Goal: Check status: Check status

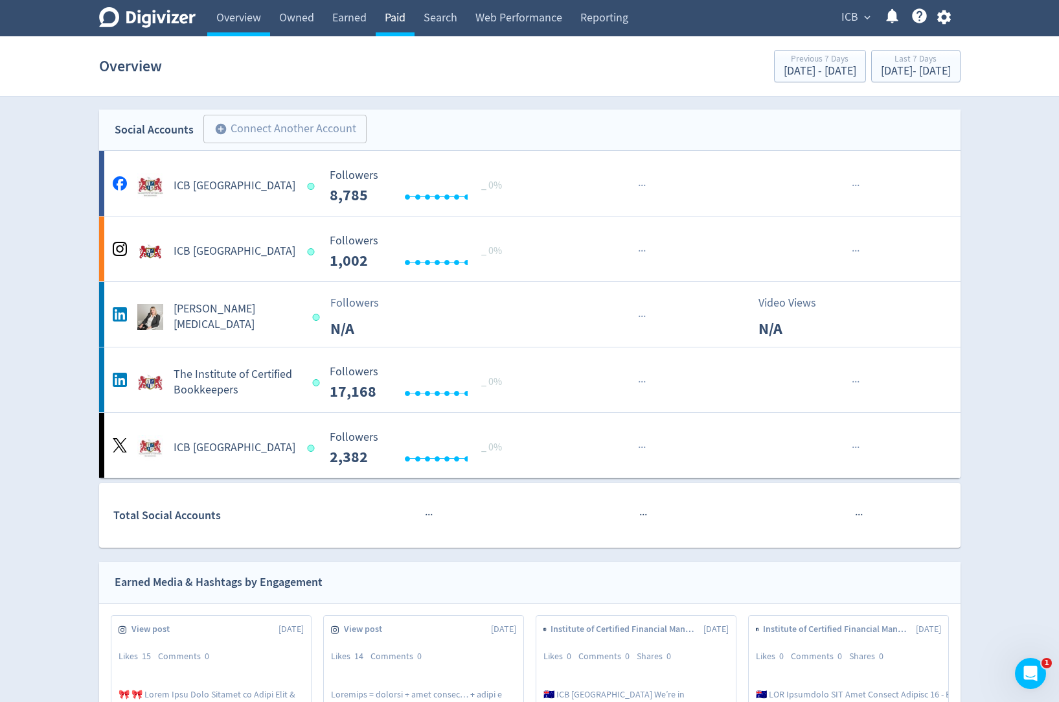
click at [397, 27] on link "Paid" at bounding box center [395, 18] width 39 height 36
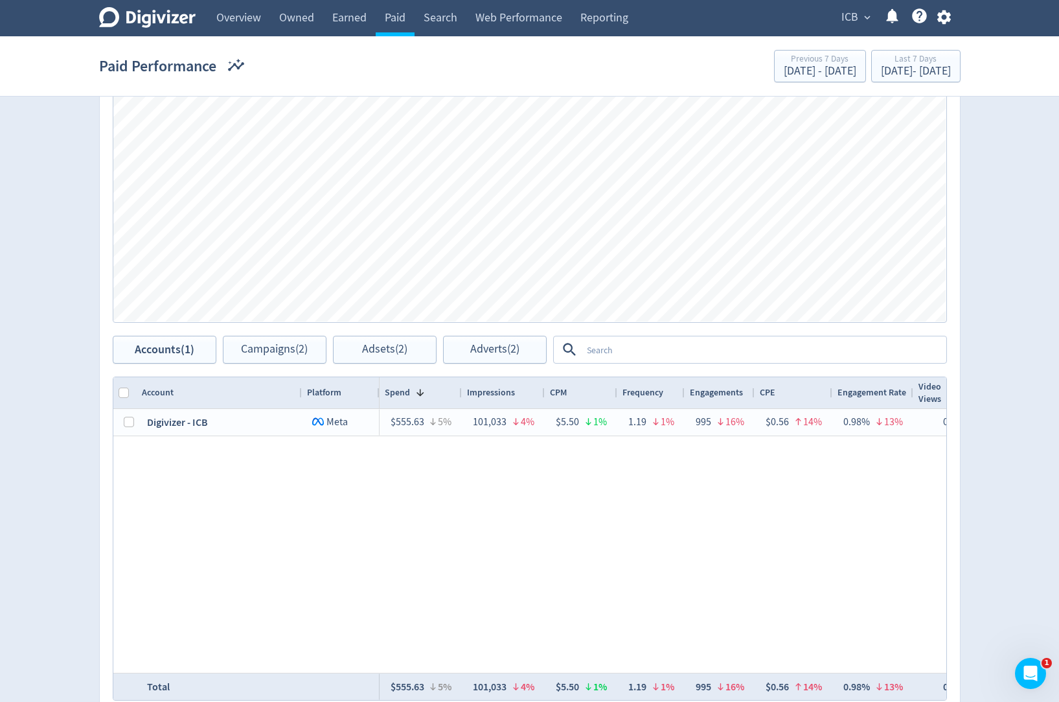
scroll to position [428, 0]
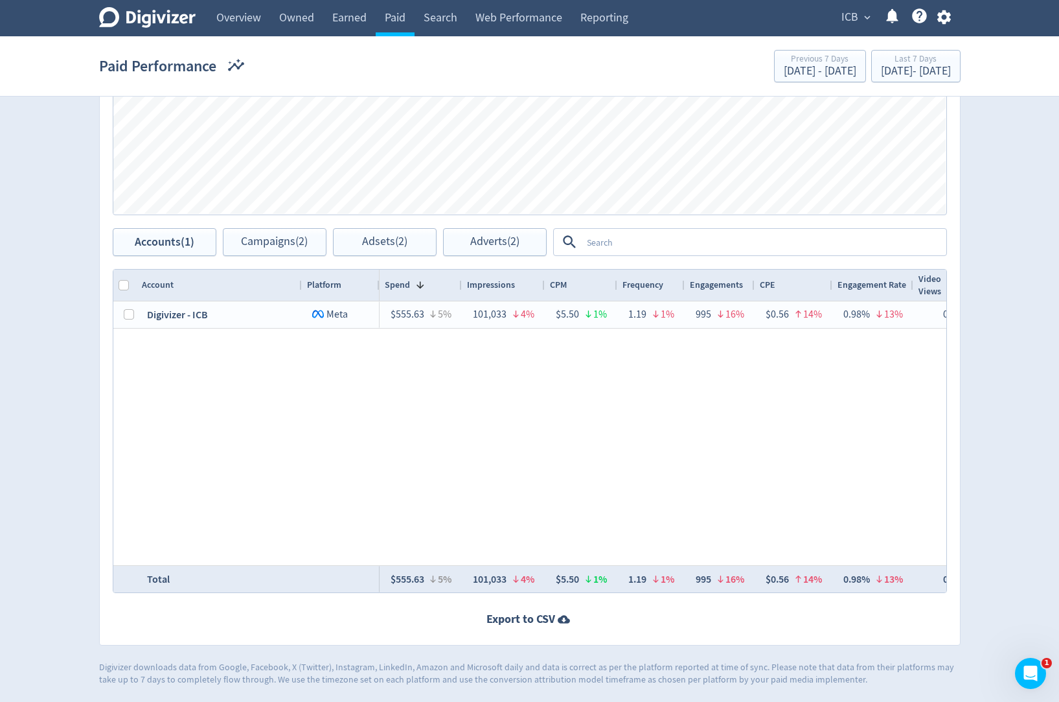
click at [650, 242] on textarea at bounding box center [764, 242] width 364 height 24
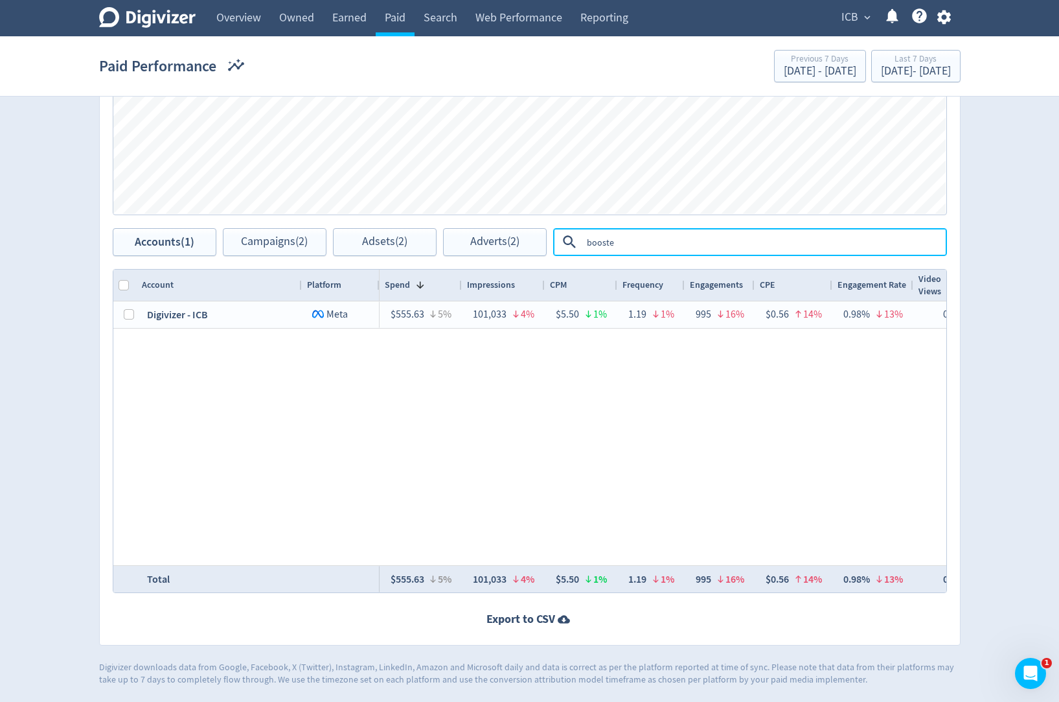
type textarea "boosted"
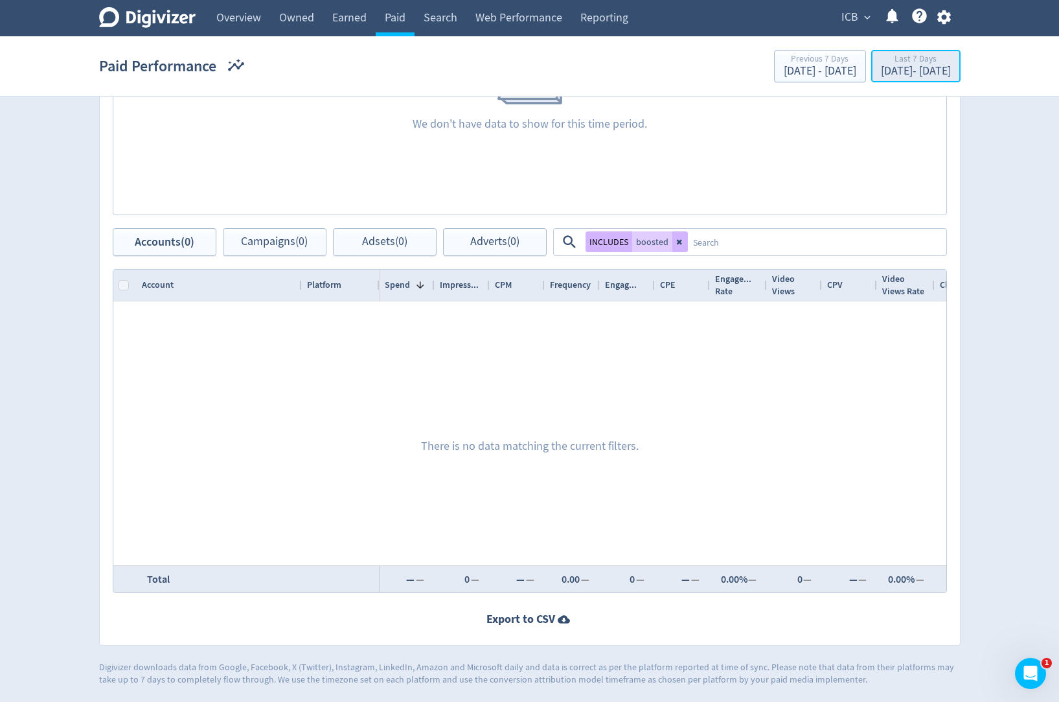
click at [902, 74] on div "[DATE] - [DATE]" at bounding box center [916, 71] width 70 height 12
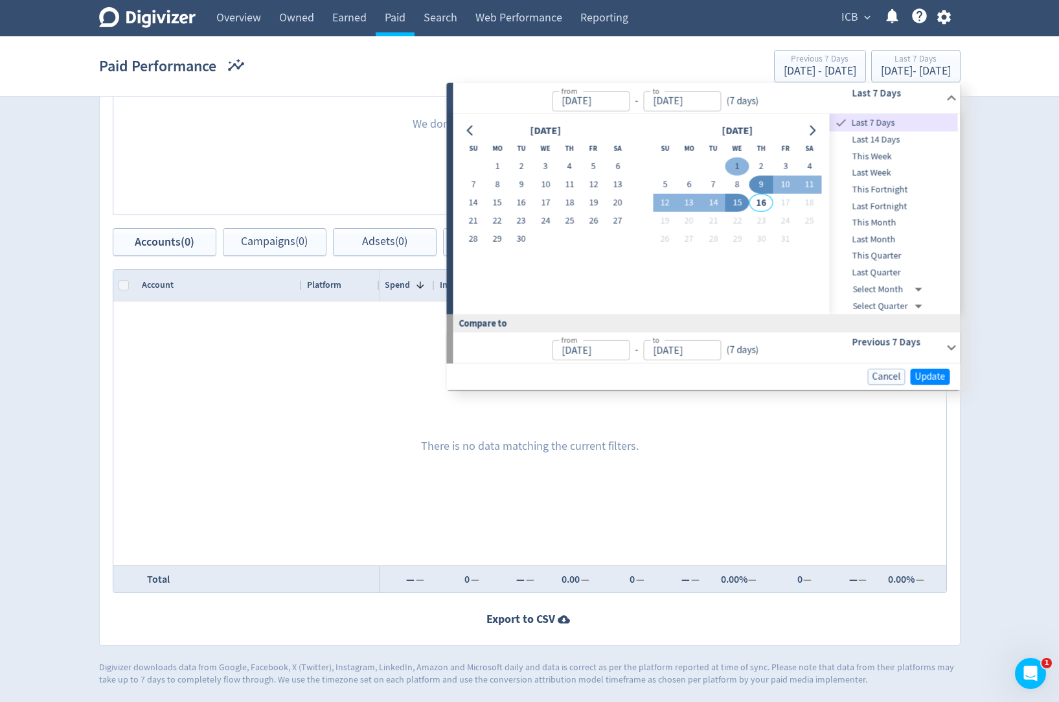
click at [742, 161] on button "1" at bounding box center [738, 166] width 24 height 18
type input "[DATE]"
click at [742, 207] on button "15" at bounding box center [738, 203] width 24 height 18
type input "[DATE]"
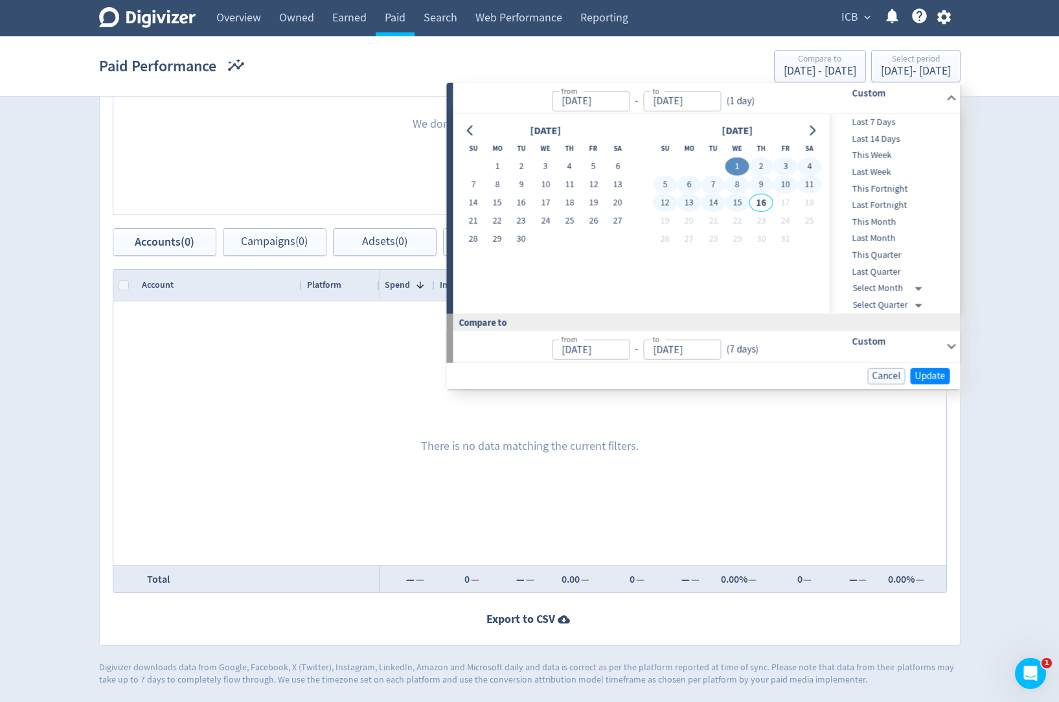
type input "[DATE]"
click at [935, 375] on span "Update" at bounding box center [931, 376] width 30 height 10
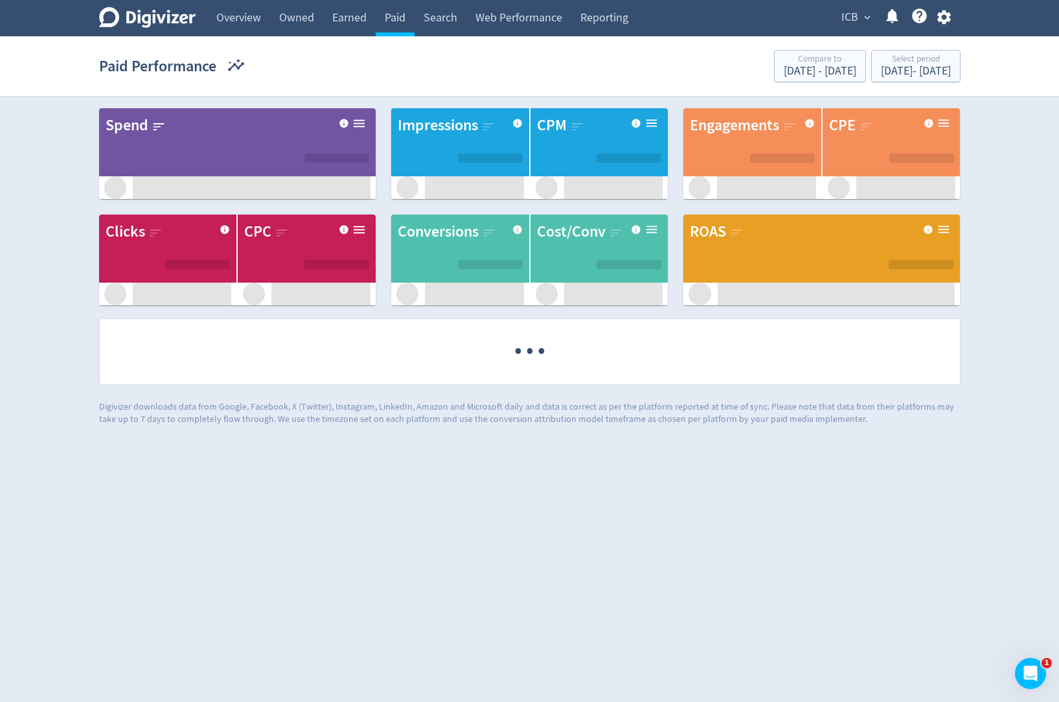
scroll to position [0, 0]
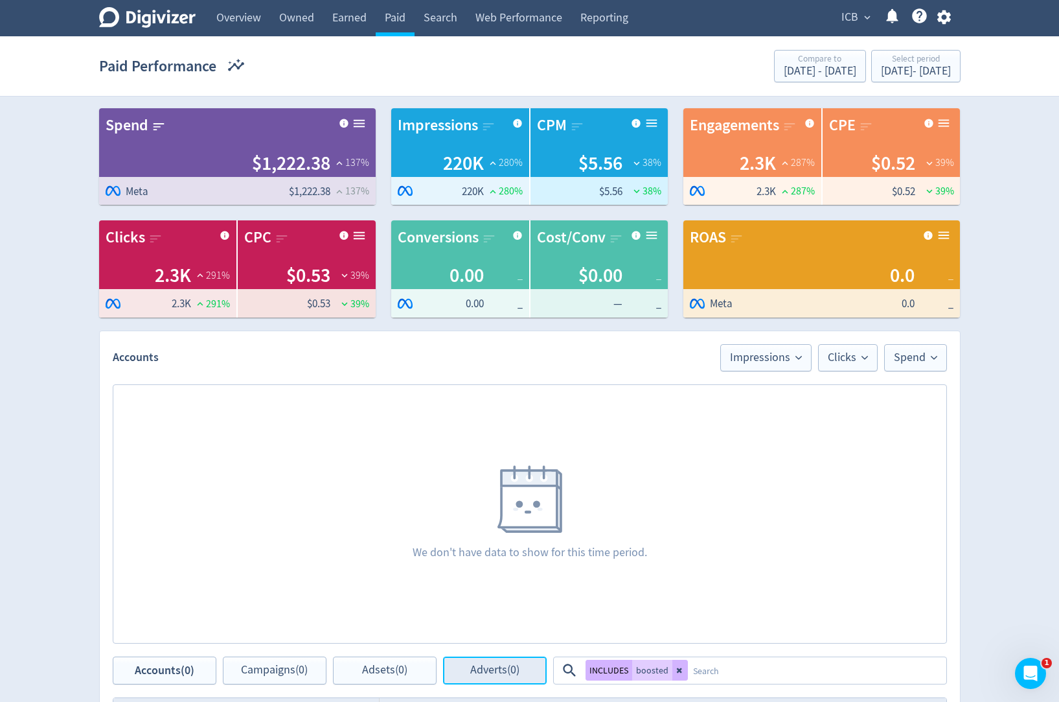
click at [499, 671] on span "Adverts (0)" at bounding box center [494, 670] width 49 height 12
click at [862, 15] on span "expand_more" at bounding box center [868, 18] width 12 height 12
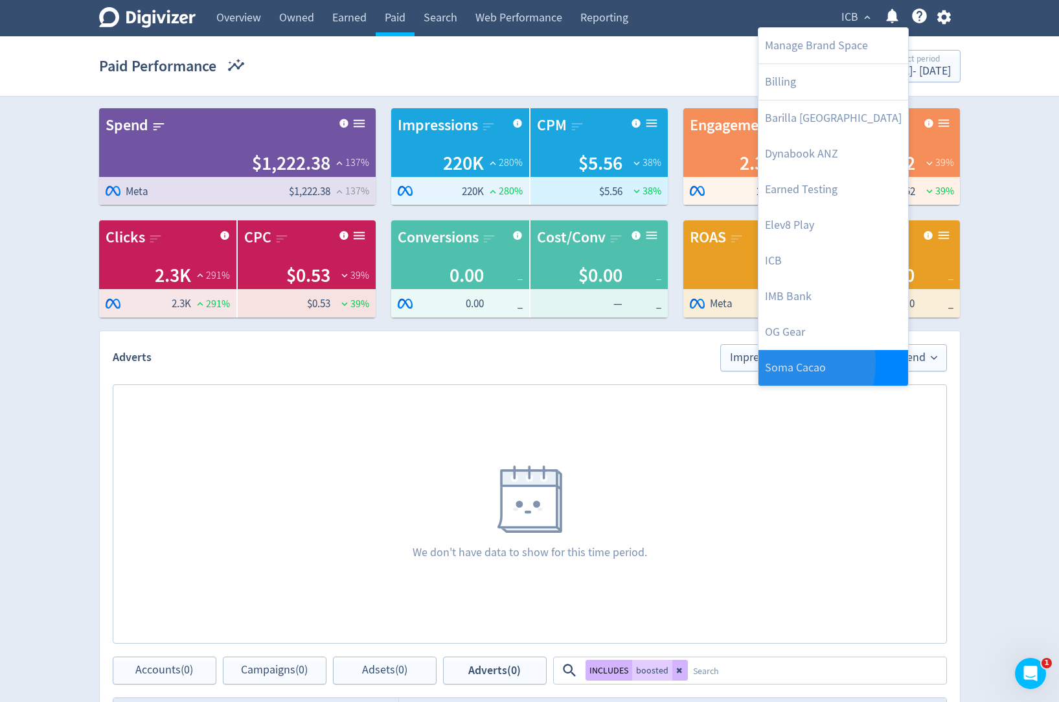
click at [767, 363] on link "Soma Cacao" at bounding box center [834, 368] width 150 height 36
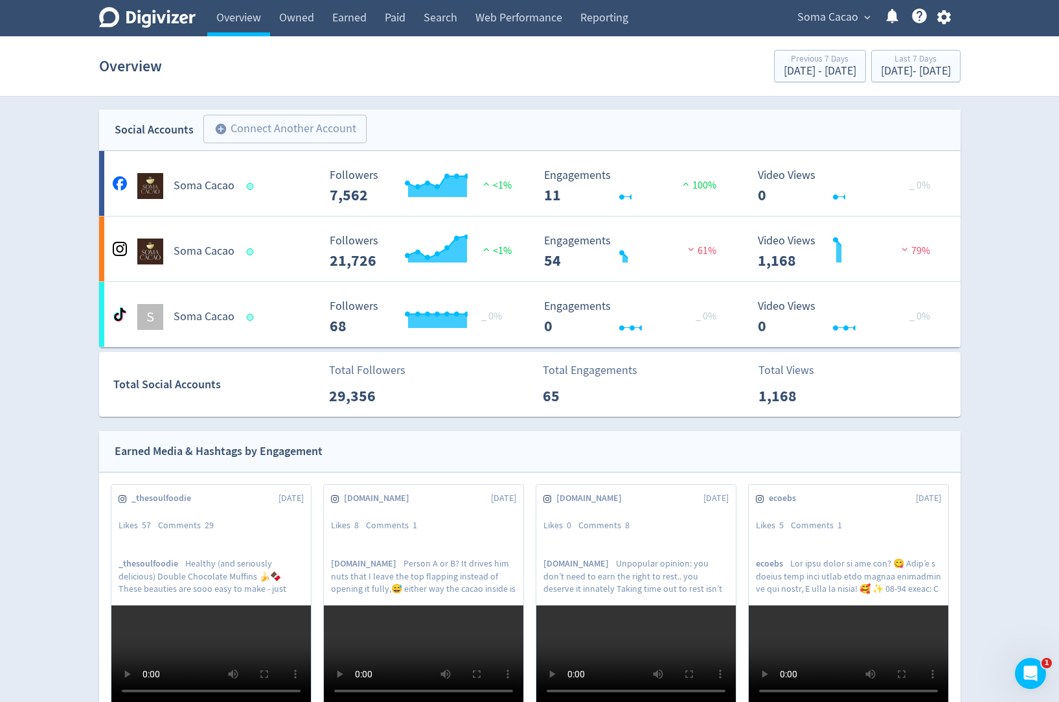
click at [893, 85] on div "Overview Previous 7 Days [DATE] - [DATE] Last 7 Days [DATE] - [DATE]" at bounding box center [530, 65] width 862 height 41
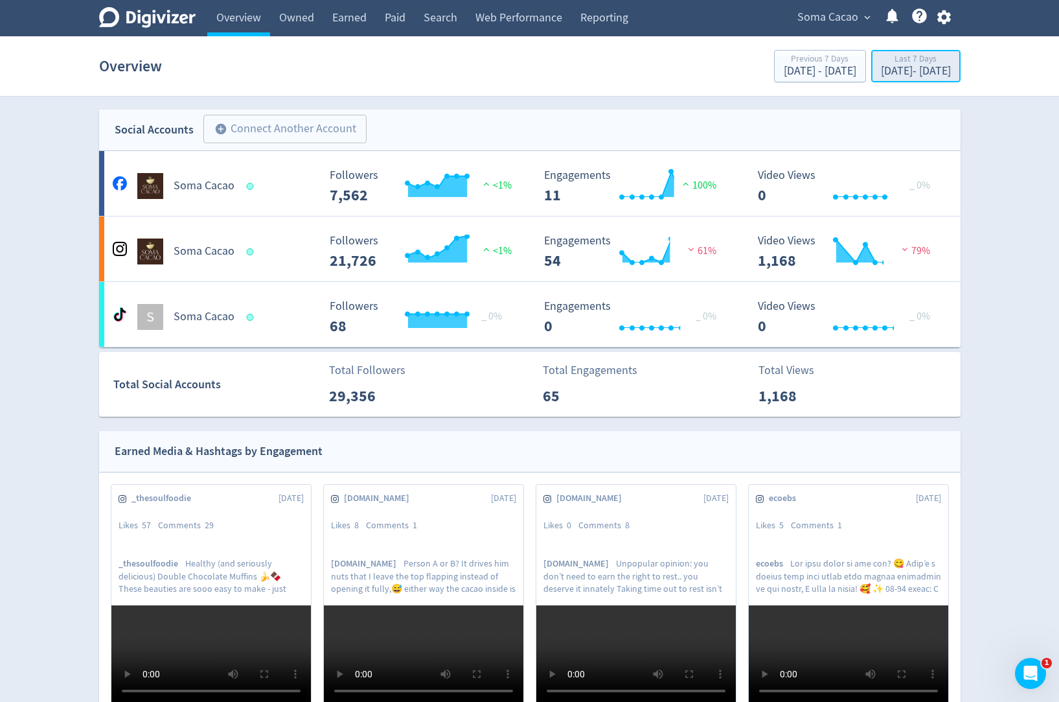
click at [898, 77] on div "[DATE] - [DATE]" at bounding box center [916, 71] width 70 height 12
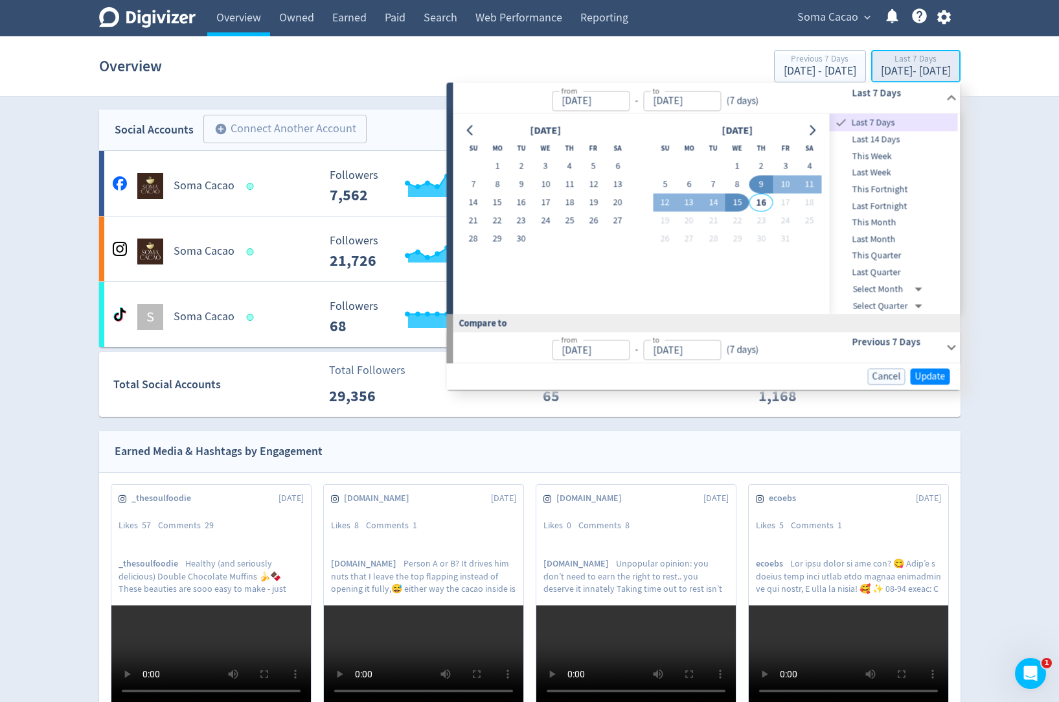
type input "[DATE]"
click at [741, 163] on button "1" at bounding box center [738, 166] width 24 height 18
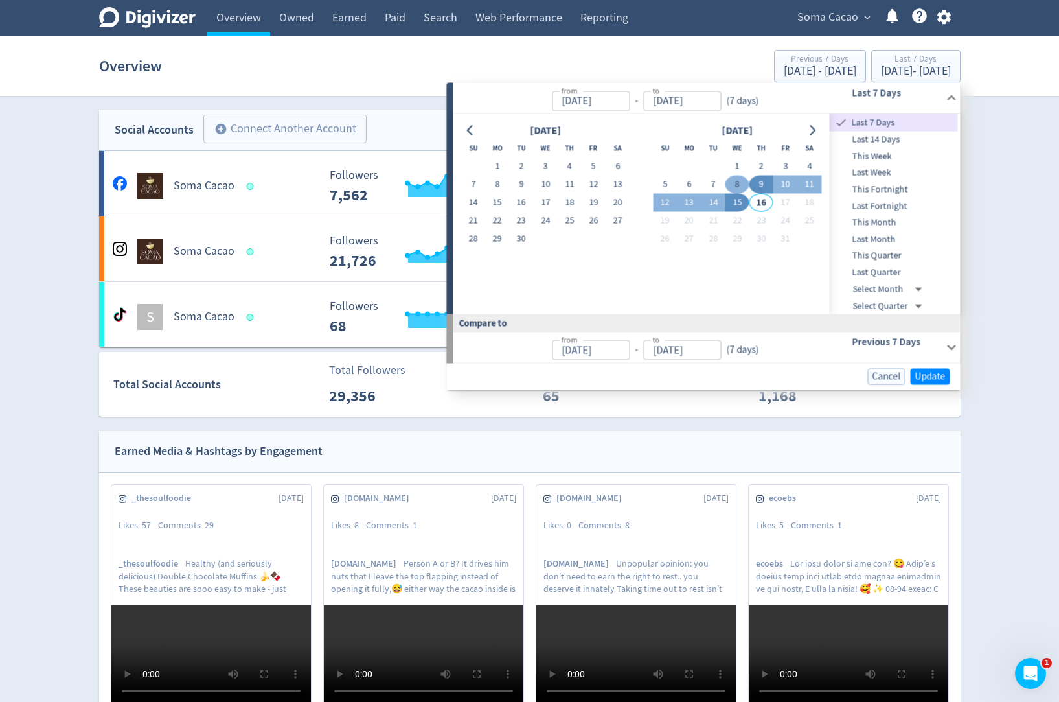
type input "[DATE]"
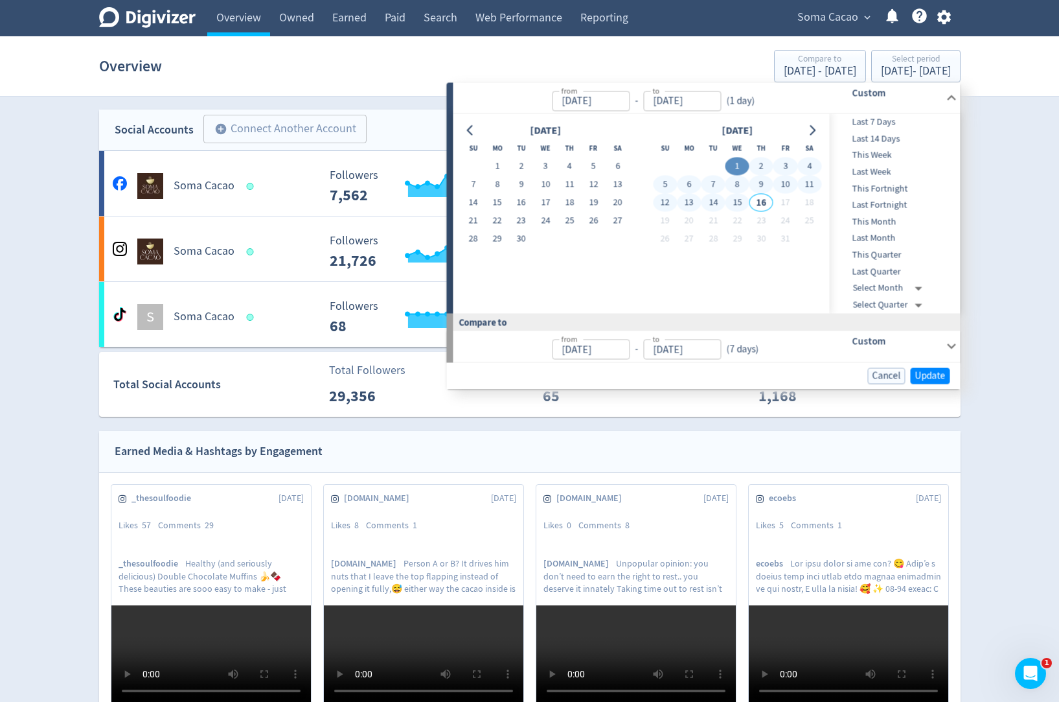
click at [741, 198] on button "15" at bounding box center [738, 203] width 24 height 18
type input "[DATE]"
click at [921, 375] on span "Update" at bounding box center [931, 376] width 30 height 10
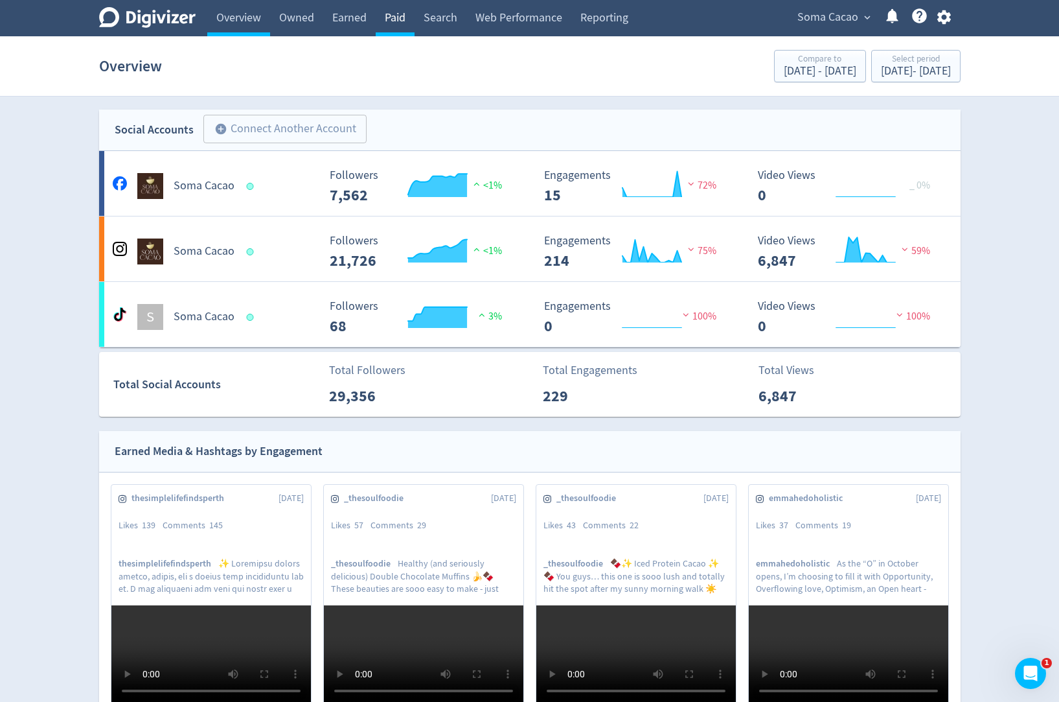
click at [402, 19] on link "Paid" at bounding box center [395, 18] width 39 height 36
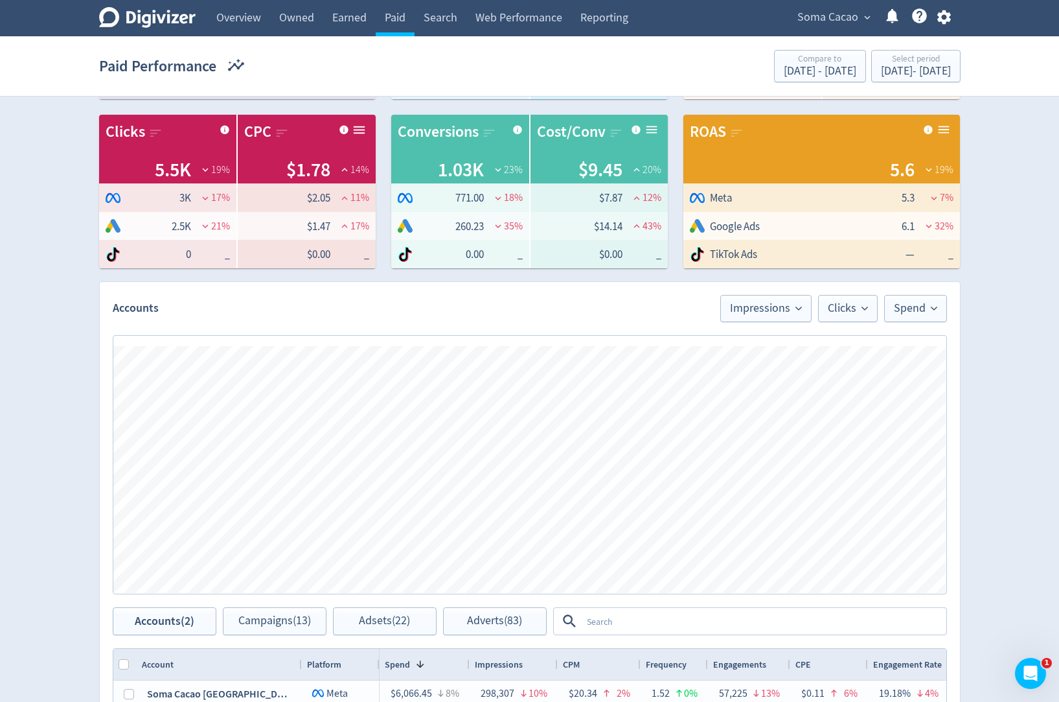
scroll to position [343, 0]
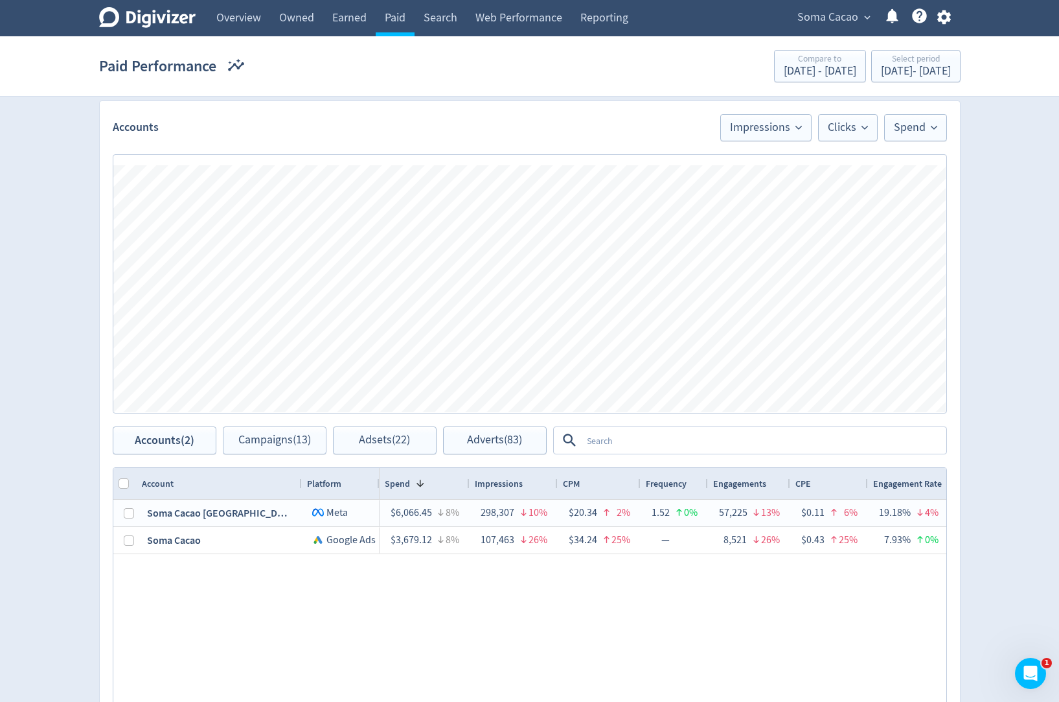
click at [638, 442] on textarea at bounding box center [764, 440] width 364 height 24
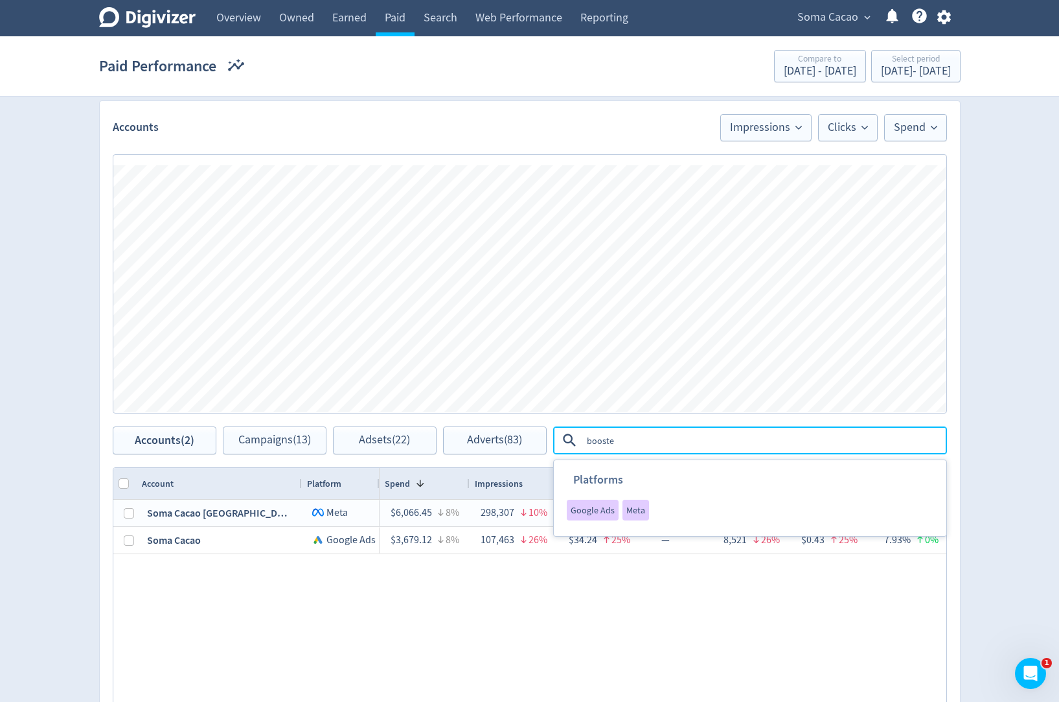
type textarea "boosted"
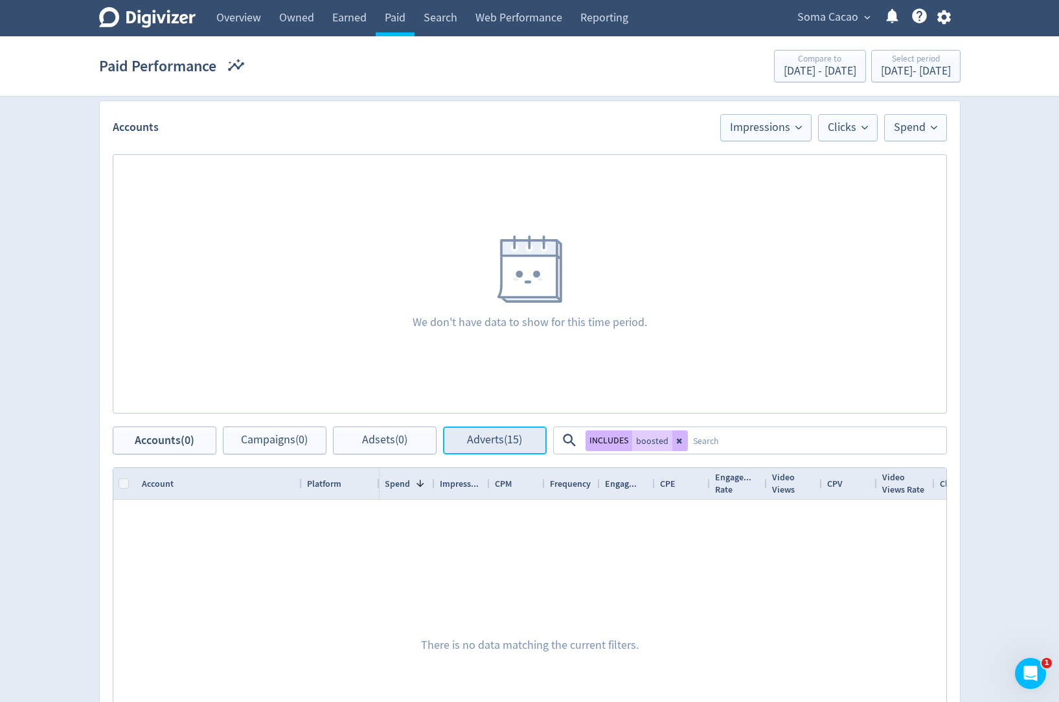
click at [516, 436] on span "Adverts (15)" at bounding box center [494, 440] width 55 height 12
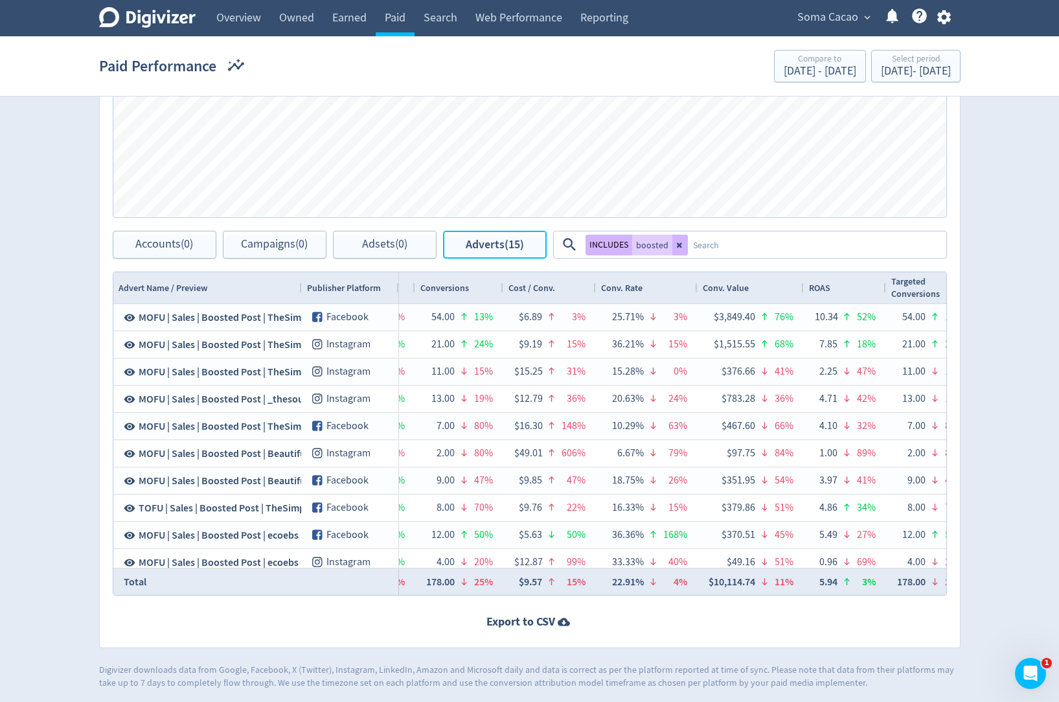
scroll to position [0, 1543]
click at [347, 20] on link "Earned" at bounding box center [349, 18] width 52 height 36
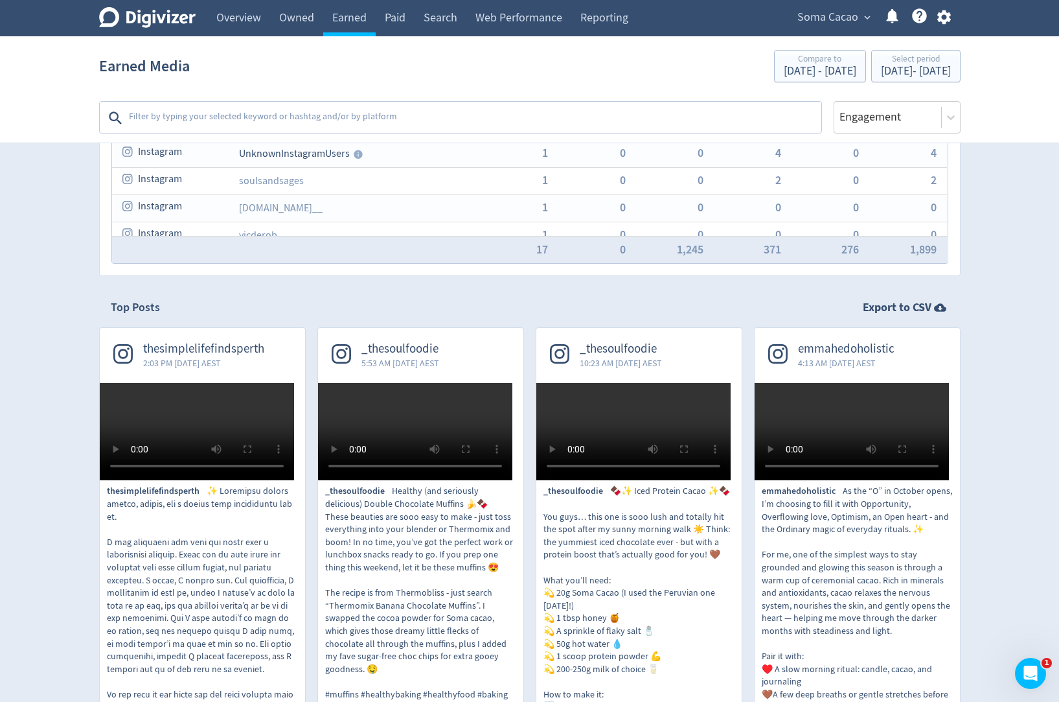
scroll to position [146, 0]
